Goal: Find specific page/section: Find specific page/section

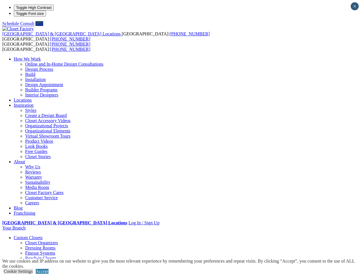
click at [51, 10] on span "button" at bounding box center [51, 7] width 0 height 4
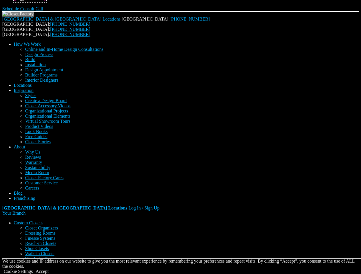
click at [333, 11] on div "[GEOGRAPHIC_DATA] & [GEOGRAPHIC_DATA] Locations [GEOGRAPHIC_DATA]: [PHONE_NUMBE…" at bounding box center [180, 113] width 356 height 205
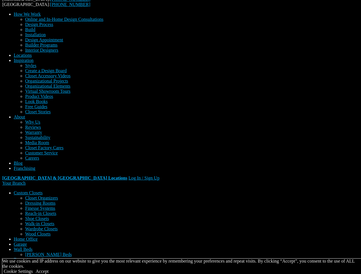
click at [181, 259] on div "We use cookies and IP address on our website to give you the most relevant expe…" at bounding box center [181, 264] width 359 height 10
click at [325, 264] on div "We use cookies and IP address on our website to give you the most relevant expe…" at bounding box center [181, 266] width 359 height 15
